Goal: Task Accomplishment & Management: Use online tool/utility

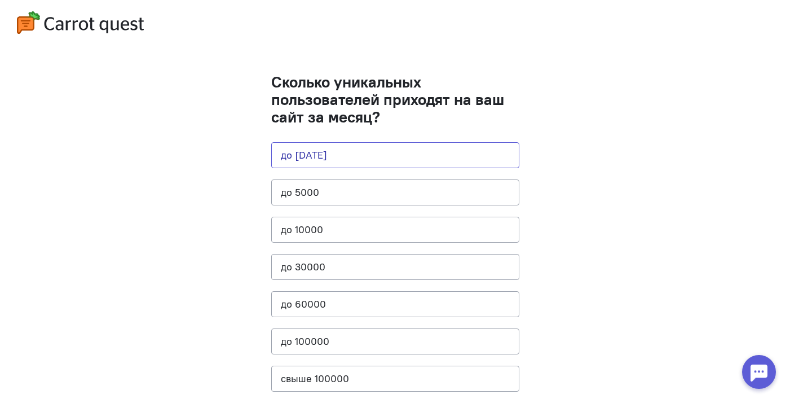
click at [369, 152] on button "до [DATE]" at bounding box center [395, 155] width 248 height 26
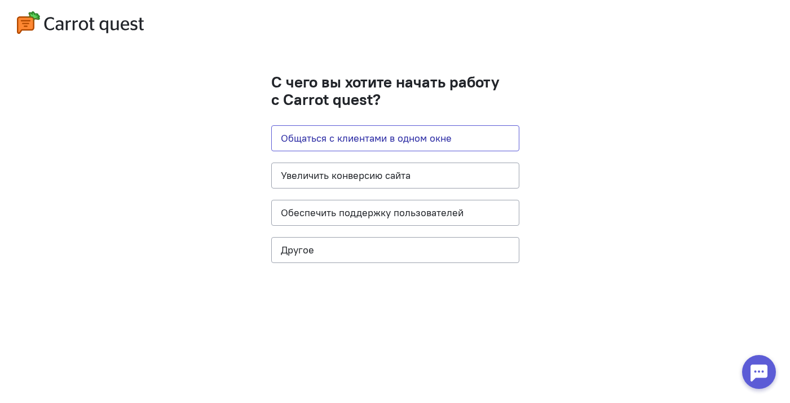
click at [380, 133] on button "Общаться с клиентами в одном окне" at bounding box center [395, 138] width 248 height 26
